Goal: Transaction & Acquisition: Purchase product/service

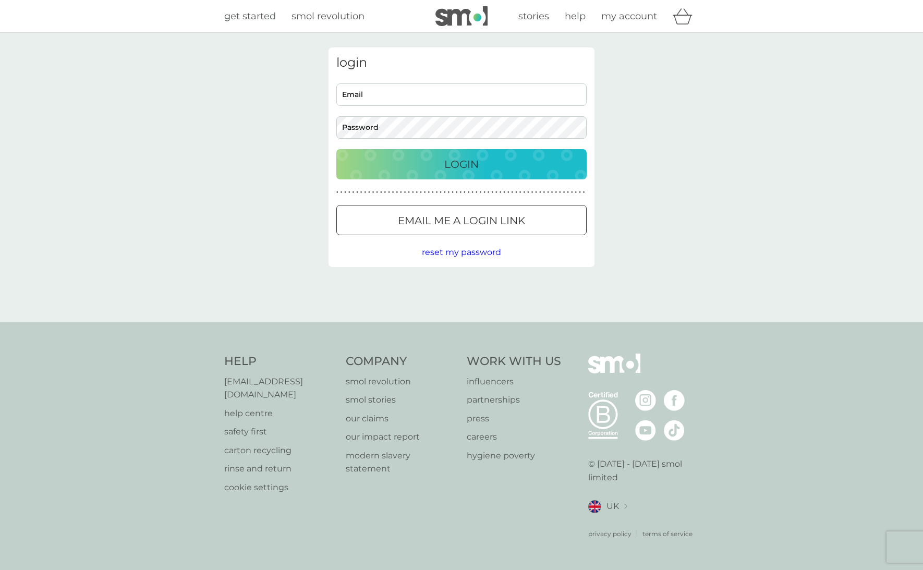
click at [442, 98] on input "Email" at bounding box center [461, 94] width 250 height 22
type input "[EMAIL_ADDRESS][PERSON_NAME][DOMAIN_NAME]"
click at [456, 155] on button "Login" at bounding box center [461, 164] width 250 height 30
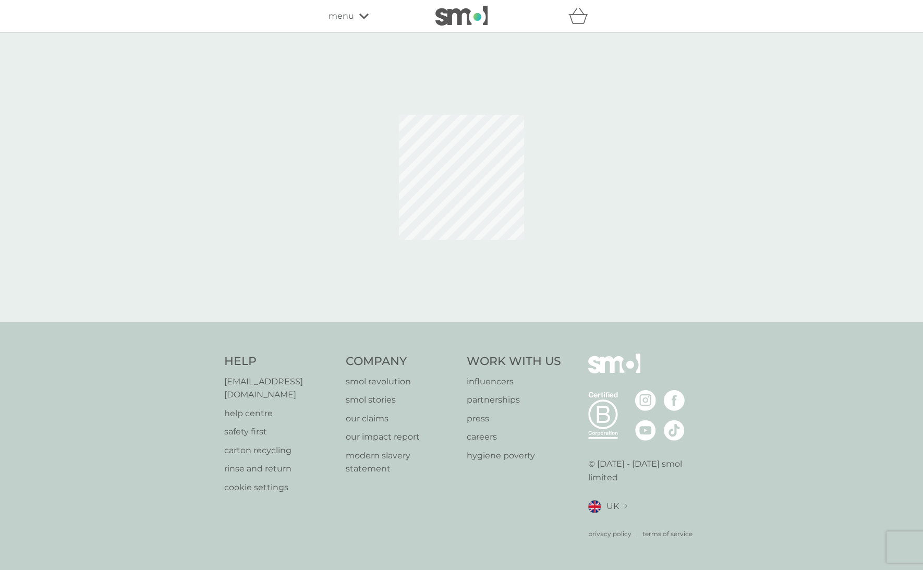
select select "119"
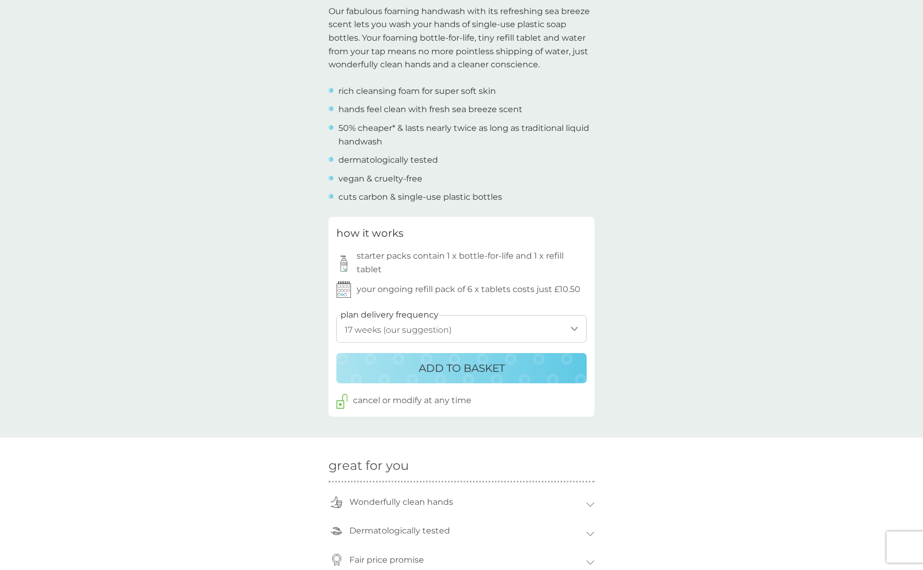
scroll to position [354, 0]
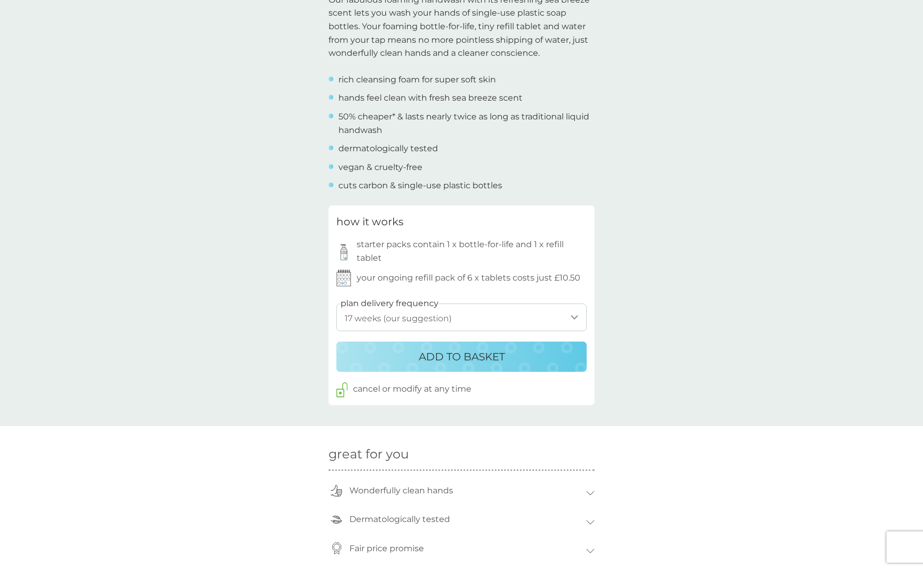
click at [430, 362] on p "ADD TO BASKET" at bounding box center [462, 356] width 86 height 17
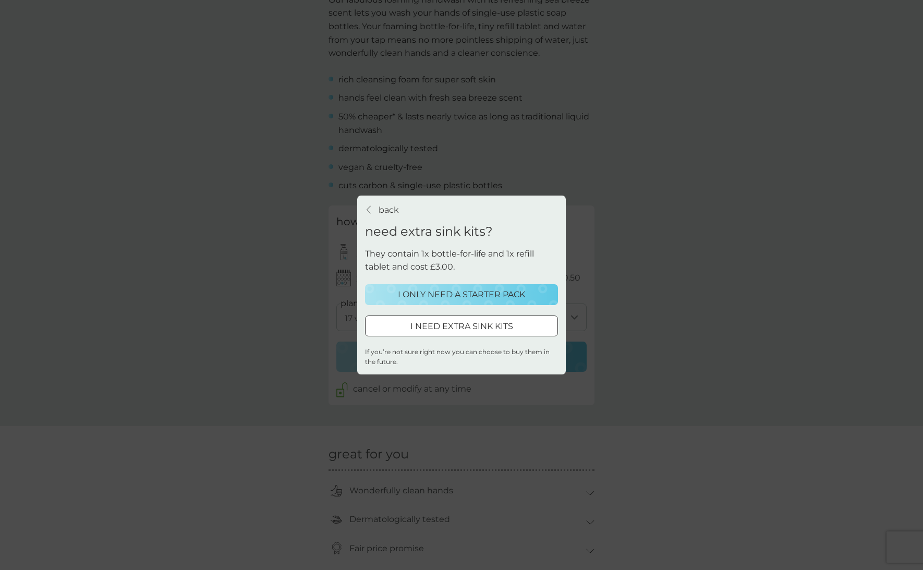
click at [435, 293] on p "I ONLY NEED A STARTER PACK" at bounding box center [461, 295] width 127 height 14
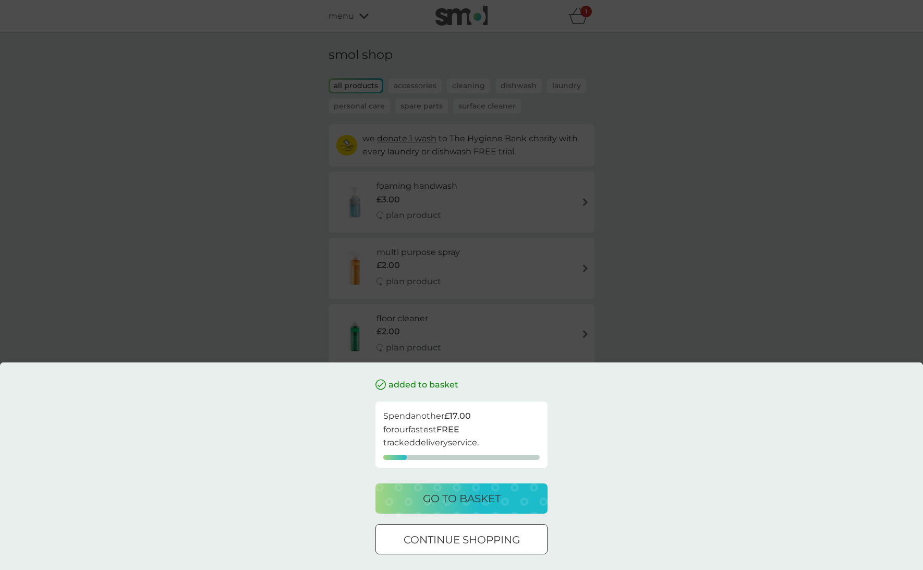
click at [459, 538] on div at bounding box center [462, 540] width 38 height 11
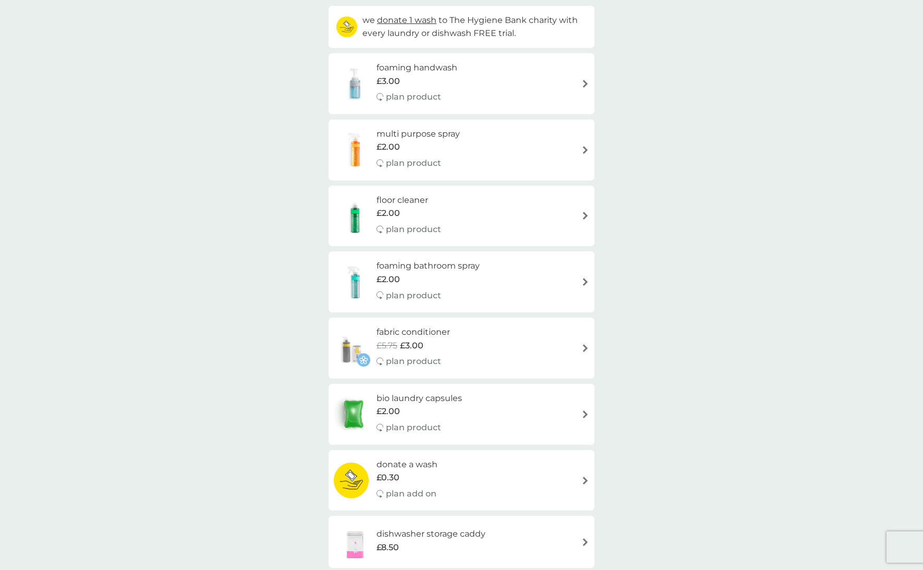
scroll to position [119, 0]
click at [439, 277] on div "£2.00" at bounding box center [428, 279] width 103 height 14
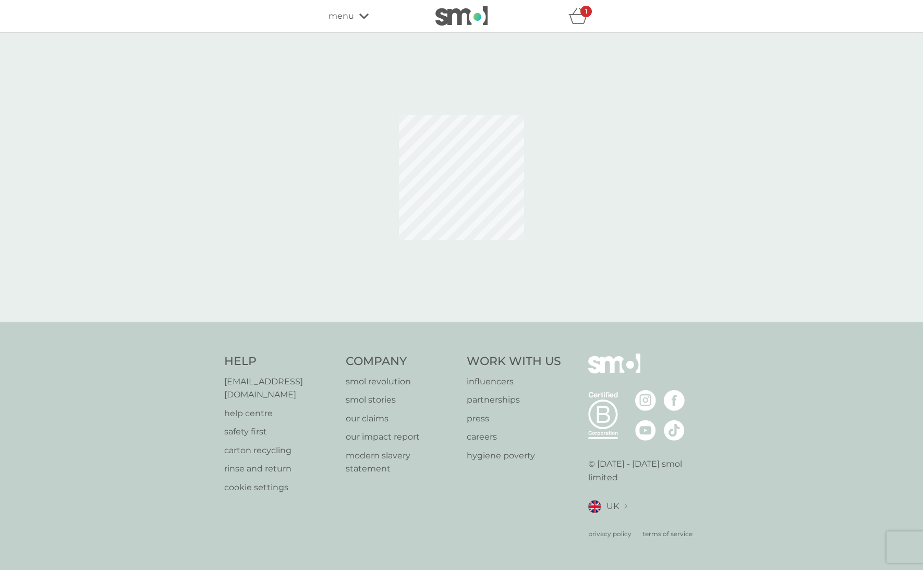
select select "182"
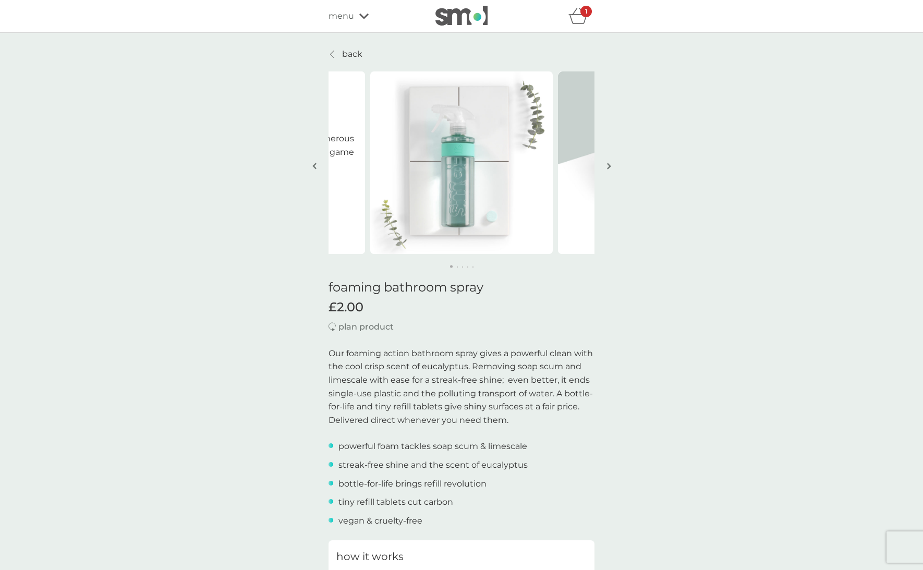
click at [584, 16] on div "1" at bounding box center [585, 11] width 11 height 11
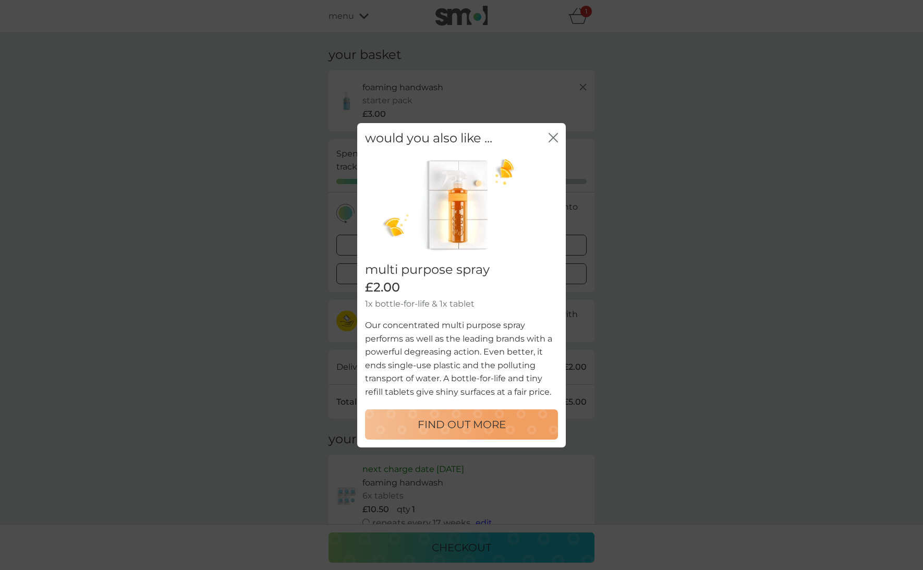
click at [558, 135] on icon "close" at bounding box center [553, 136] width 9 height 9
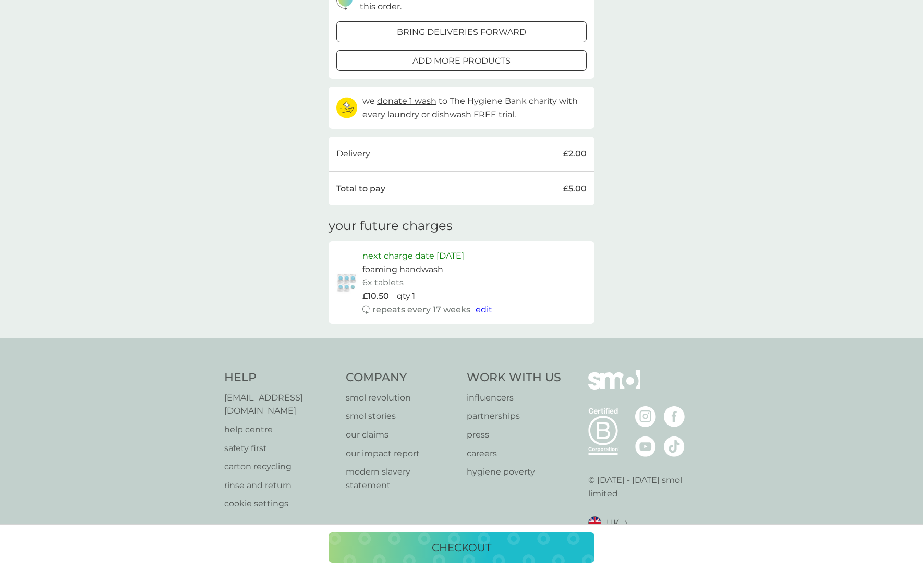
scroll to position [216, 0]
